Goal: Share content: Share content

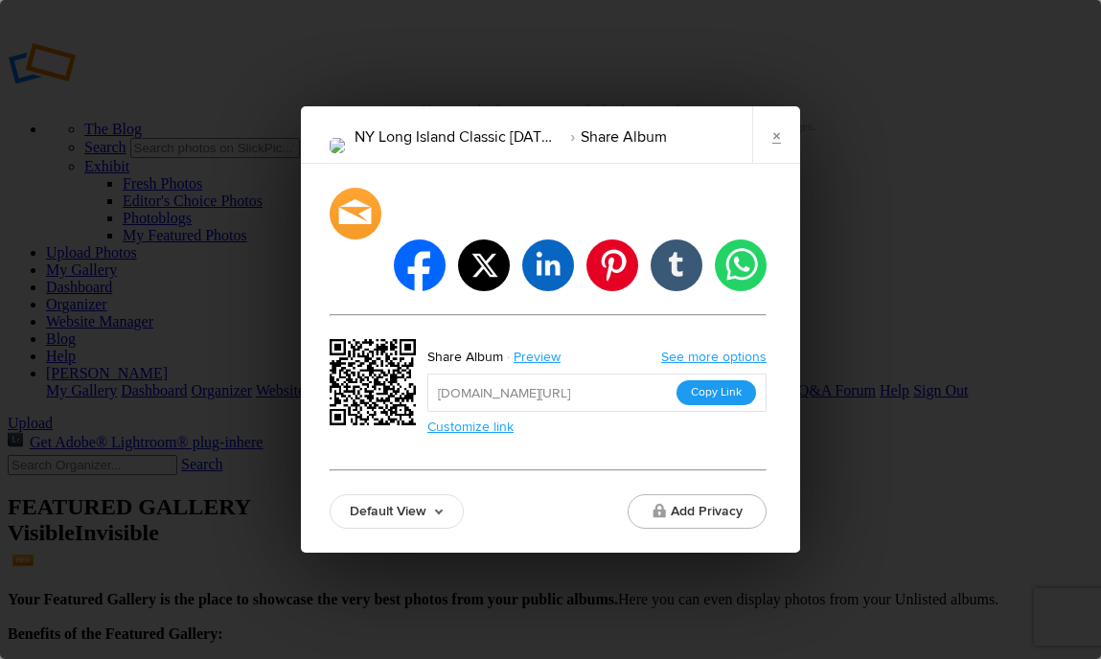
click at [726, 380] on button "Copy Link" at bounding box center [716, 392] width 80 height 25
click at [772, 164] on link "×" at bounding box center [776, 134] width 48 height 57
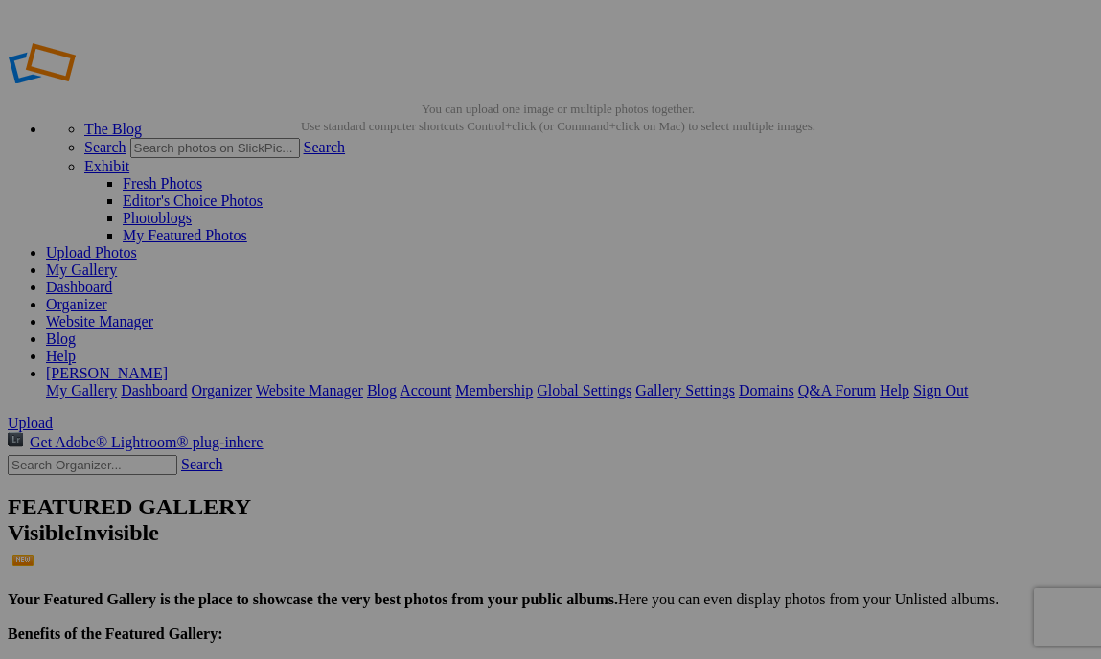
click at [135, 455] on input "text" at bounding box center [93, 465] width 170 height 20
type input "socal elite labor"
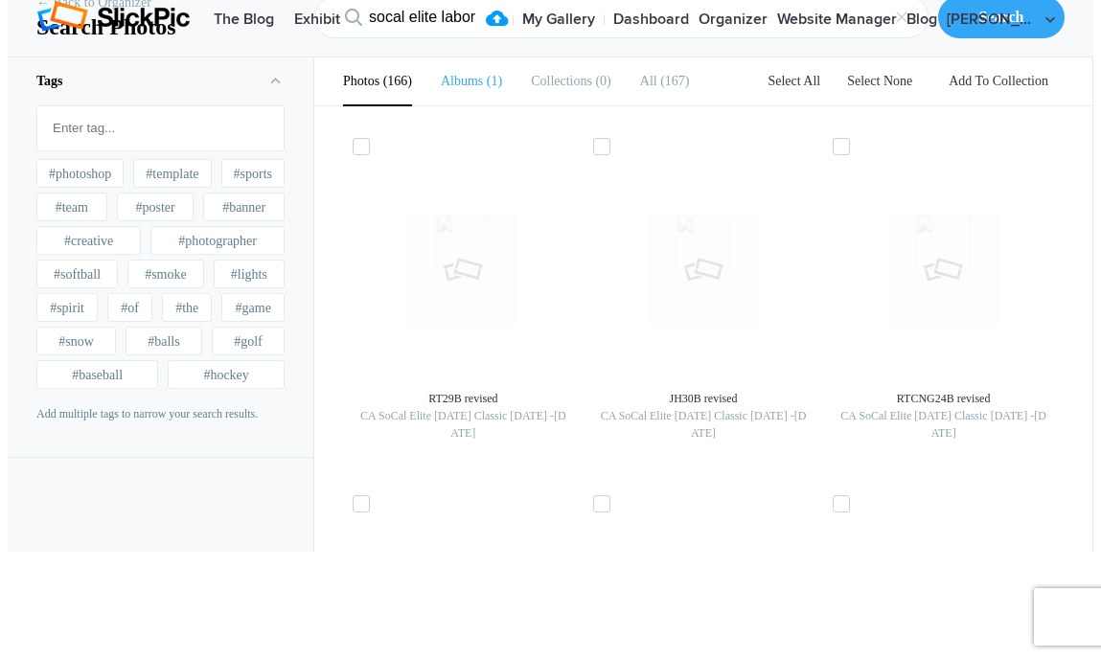
click at [465, 88] on b "Albums" at bounding box center [462, 81] width 42 height 14
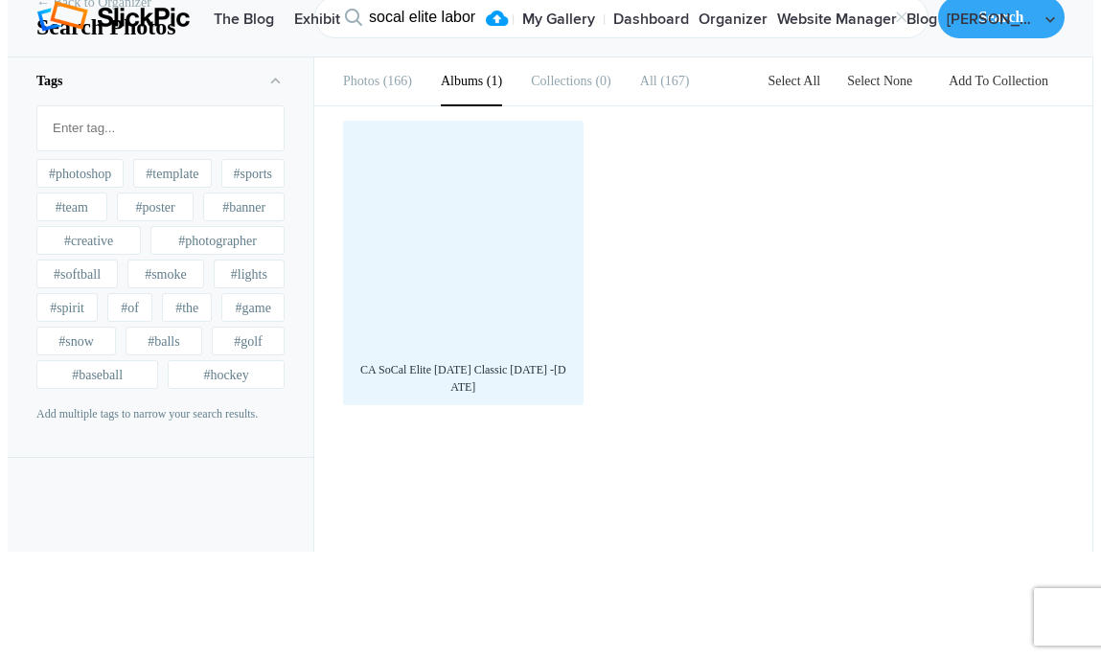
click at [460, 253] on div at bounding box center [463, 240] width 221 height 221
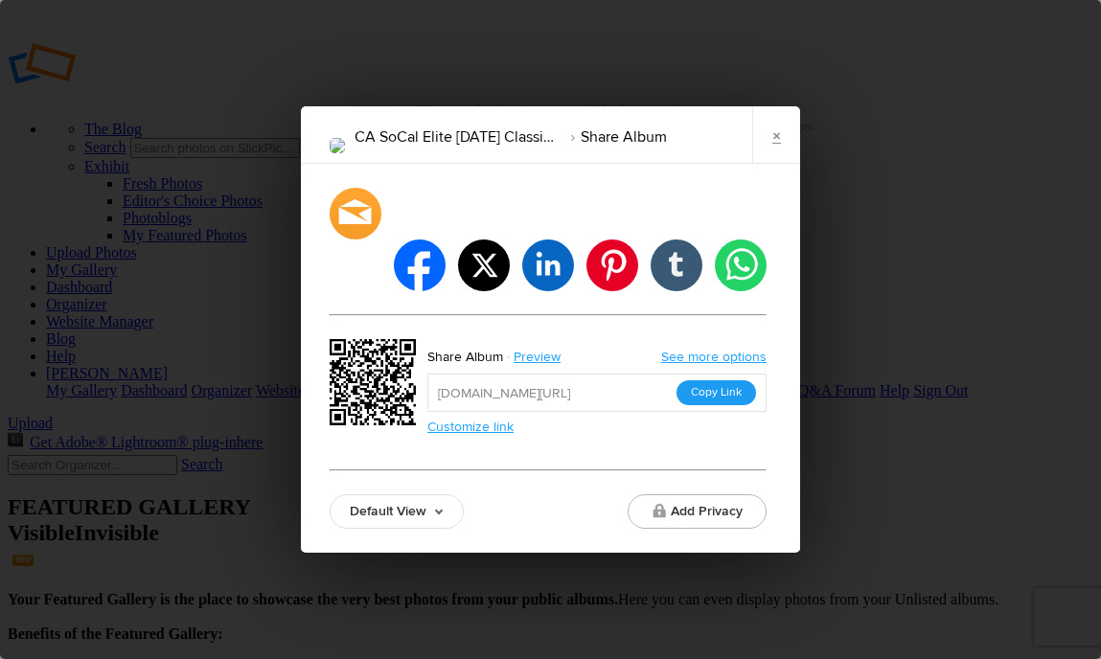
click at [719, 380] on button "Copy Link" at bounding box center [716, 392] width 80 height 25
